Goal: Transaction & Acquisition: Purchase product/service

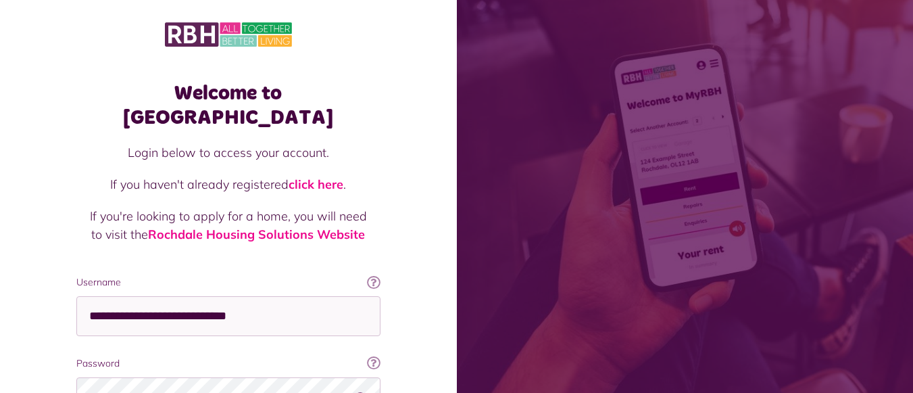
scroll to position [124, 0]
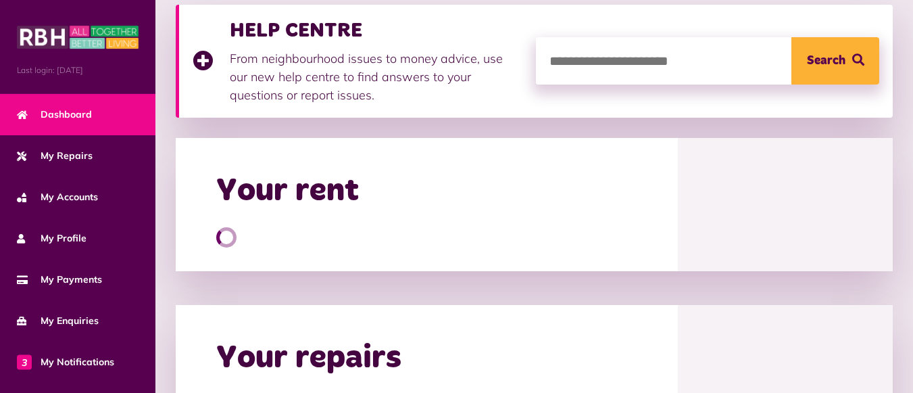
scroll to position [201, 0]
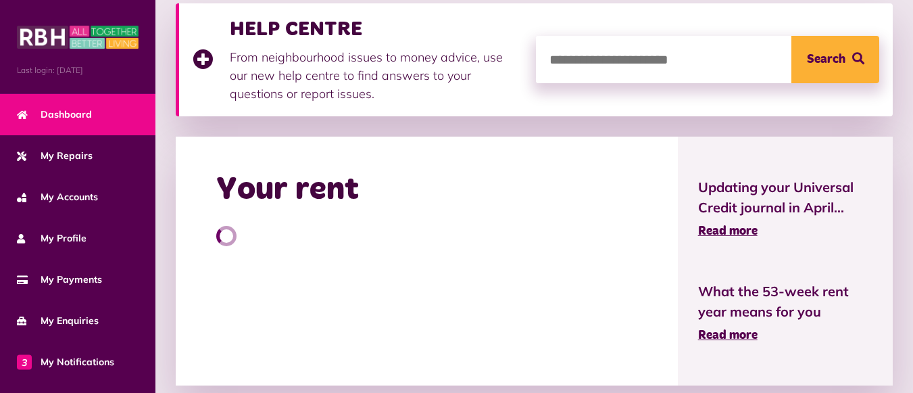
click at [912, 118] on html "Menu Last login: [DATE] Dashboard My Repairs My Accounts My Profile 3" at bounding box center [456, 333] width 913 height 1068
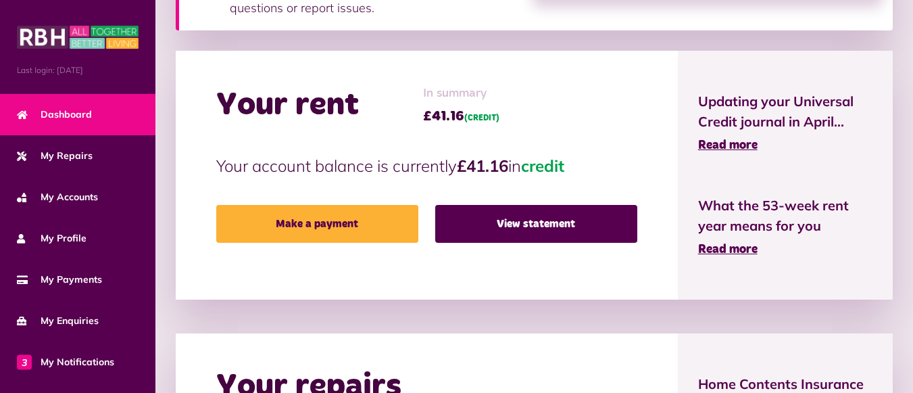
scroll to position [289, 0]
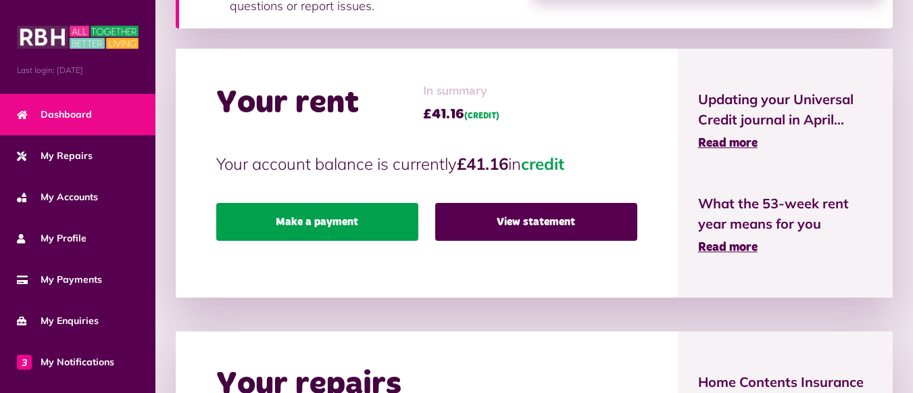
click at [353, 224] on link "Make a payment" at bounding box center [317, 222] width 202 height 38
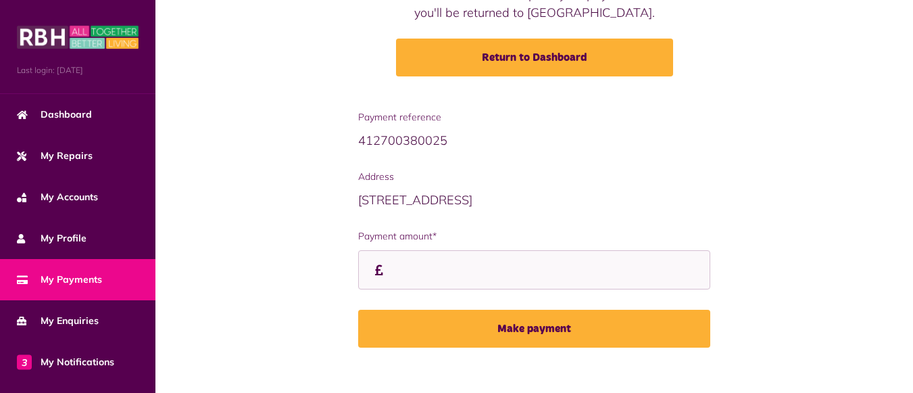
scroll to position [188, 0]
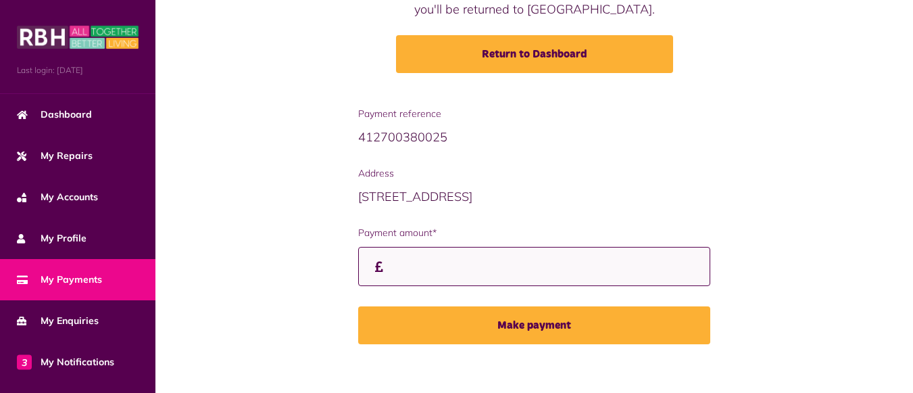
click at [405, 266] on input "Payment amount*" at bounding box center [534, 267] width 352 height 40
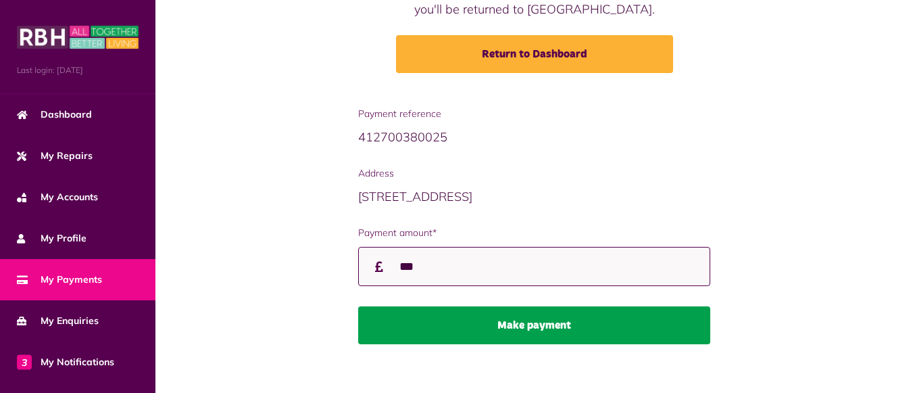
type input "***"
click at [478, 319] on button "Make payment" at bounding box center [534, 325] width 352 height 38
